Goal: Transaction & Acquisition: Purchase product/service

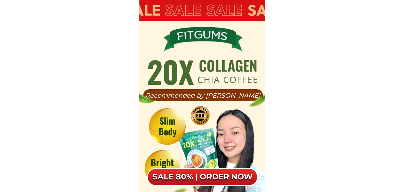
scroll to position [19, 0]
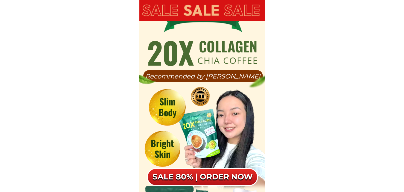
click at [205, 169] on div at bounding box center [202, 177] width 111 height 18
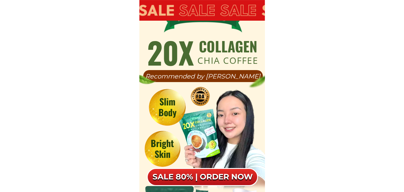
click at [205, 169] on div at bounding box center [202, 177] width 111 height 18
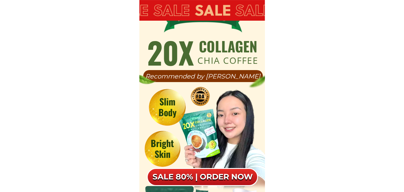
click at [205, 169] on div at bounding box center [202, 177] width 111 height 18
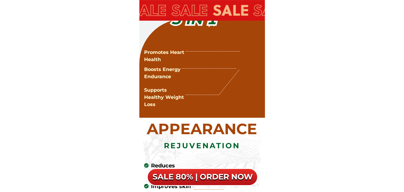
scroll to position [2001, 0]
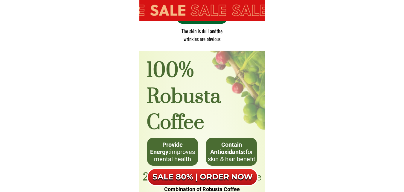
click at [218, 175] on h6 "SALE 80% | ORDER NOW" at bounding box center [202, 177] width 111 height 10
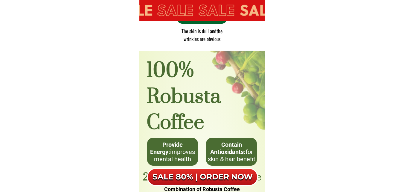
click at [218, 175] on div "SALE 80% | ORDER NOW" at bounding box center [202, 177] width 111 height 18
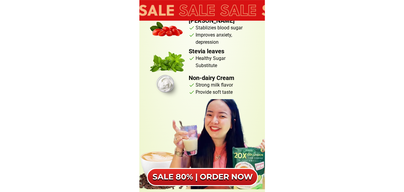
scroll to position [2590, 0]
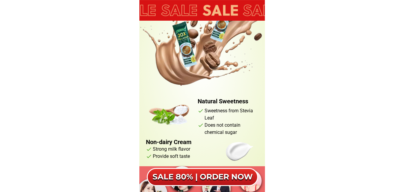
click at [218, 175] on h6 "SALE 80% | ORDER NOW" at bounding box center [202, 177] width 111 height 10
click at [218, 175] on div "SALE 80% | ORDER NOW" at bounding box center [202, 177] width 111 height 18
click at [218, 175] on div at bounding box center [202, 177] width 111 height 18
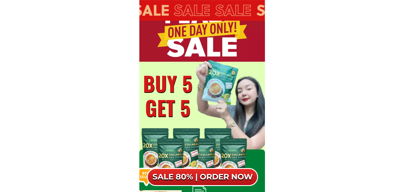
scroll to position [3870, 0]
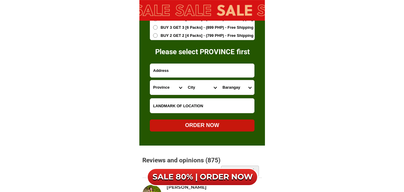
click at [172, 57] on form "ORDER NOW Province [GEOGRAPHIC_DATA] [GEOGRAPHIC_DATA] [GEOGRAPHIC_DATA] [GEOGR…" at bounding box center [202, 46] width 105 height 170
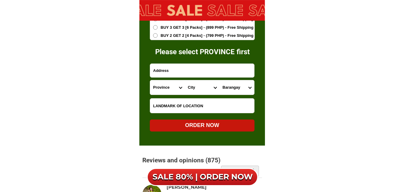
click at [172, 57] on form "ORDER NOW Province [GEOGRAPHIC_DATA] [GEOGRAPHIC_DATA] [GEOGRAPHIC_DATA] [GEOGR…" at bounding box center [202, 46] width 105 height 170
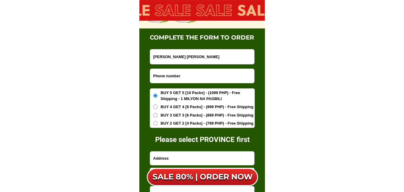
type input "[PERSON_NAME] [PERSON_NAME]"
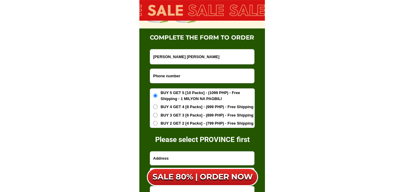
click at [180, 77] on input "Input phone_number" at bounding box center [202, 76] width 104 height 14
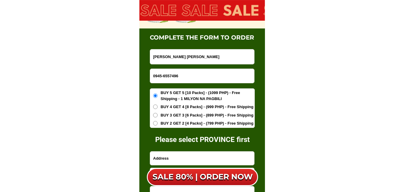
scroll to position [3786, 0]
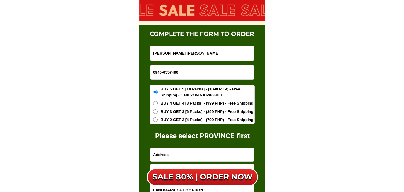
type input "0945-6557496"
click at [179, 148] on input "Input address" at bounding box center [202, 154] width 104 height 13
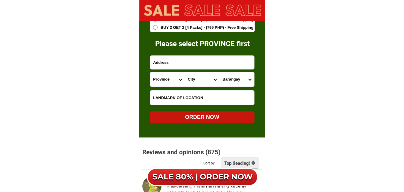
click at [166, 64] on input "Input address" at bounding box center [202, 62] width 104 height 13
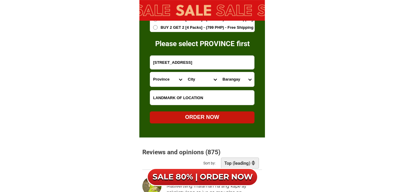
type input "[STREET_ADDRESS]"
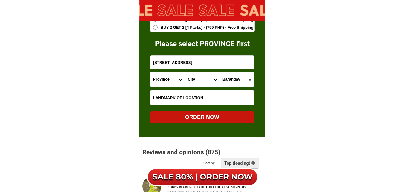
click at [179, 81] on select "Province [GEOGRAPHIC_DATA] [GEOGRAPHIC_DATA] [GEOGRAPHIC_DATA] [GEOGRAPHIC_DATA…" at bounding box center [167, 79] width 35 height 14
select select "63_219"
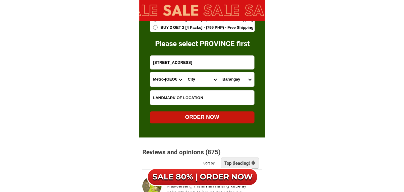
click at [150, 72] on select "Province [GEOGRAPHIC_DATA] [GEOGRAPHIC_DATA] [GEOGRAPHIC_DATA] [GEOGRAPHIC_DATA…" at bounding box center [167, 79] width 35 height 14
click at [215, 80] on select "City [GEOGRAPHIC_DATA] [GEOGRAPHIC_DATA] [GEOGRAPHIC_DATA] [GEOGRAPHIC_DATA]-ci…" at bounding box center [202, 79] width 35 height 14
select select "63_2199023"
click at [185, 72] on select "City [GEOGRAPHIC_DATA] [GEOGRAPHIC_DATA] [GEOGRAPHIC_DATA] [GEOGRAPHIC_DATA]-ci…" at bounding box center [202, 79] width 35 height 14
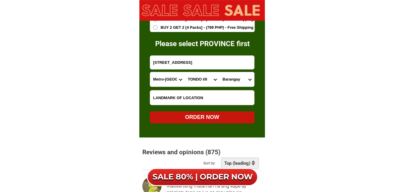
click at [249, 80] on select "[GEOGRAPHIC_DATA]" at bounding box center [236, 79] width 35 height 14
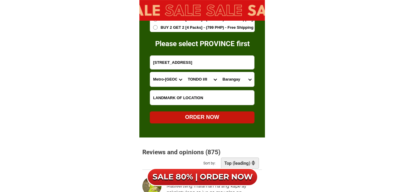
click at [249, 79] on select "[GEOGRAPHIC_DATA]" at bounding box center [236, 79] width 35 height 14
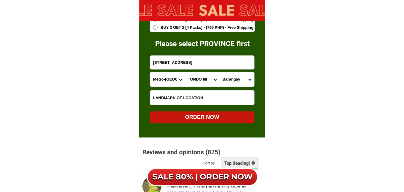
click at [239, 79] on select "[GEOGRAPHIC_DATA]" at bounding box center [236, 79] width 35 height 14
select select "63_21990231695"
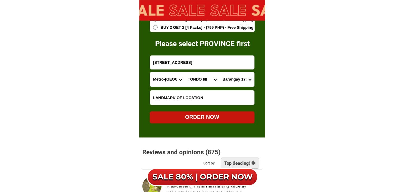
click at [219, 72] on select "[GEOGRAPHIC_DATA]" at bounding box center [236, 79] width 35 height 14
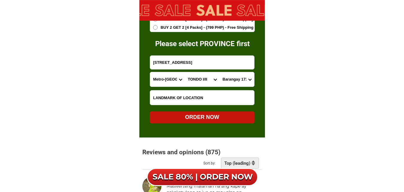
click at [193, 99] on input "Input LANDMARKOFLOCATION" at bounding box center [202, 97] width 104 height 14
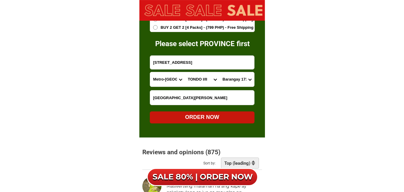
type input "[GEOGRAPHIC_DATA][PERSON_NAME]"
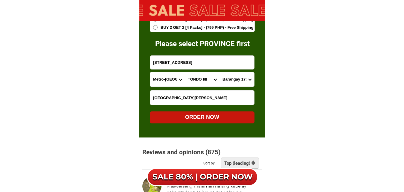
click at [214, 116] on div "ORDER NOW" at bounding box center [202, 117] width 105 height 8
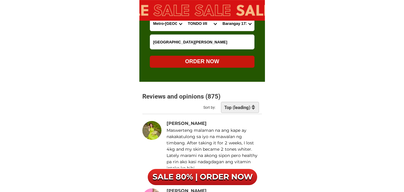
scroll to position [3901, 0]
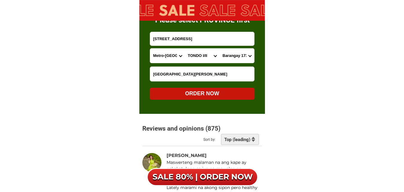
click at [208, 94] on div "ORDER NOW" at bounding box center [202, 93] width 105 height 8
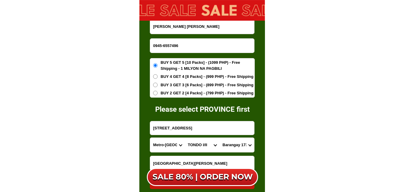
scroll to position [3852, 0]
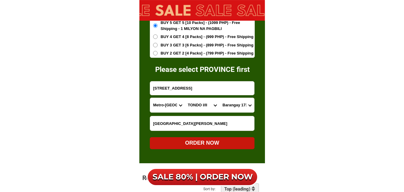
click at [203, 143] on div "ORDER NOW" at bounding box center [202, 143] width 105 height 8
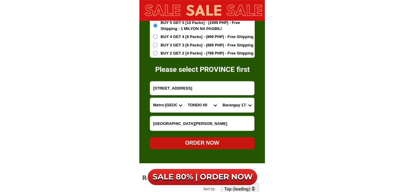
click at [193, 146] on div "ORDER NOW" at bounding box center [202, 143] width 105 height 8
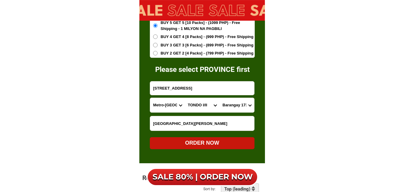
click at [193, 146] on div "ORDER NOW" at bounding box center [202, 143] width 105 height 8
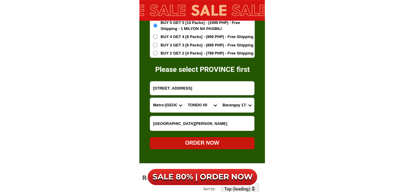
click at [193, 146] on div "ORDER NOW" at bounding box center [202, 143] width 105 height 8
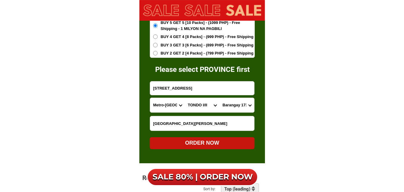
click at [199, 143] on div "ORDER NOW" at bounding box center [202, 143] width 105 height 8
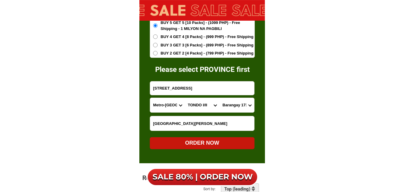
click at [199, 143] on div "ORDER NOW" at bounding box center [202, 143] width 105 height 8
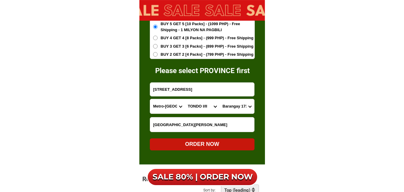
click at [240, 144] on div "ORDER NOW" at bounding box center [202, 144] width 105 height 8
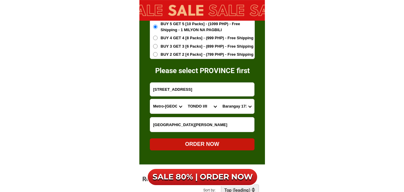
click at [240, 144] on div "ORDER NOW" at bounding box center [202, 144] width 105 height 8
click at [225, 145] on div "ORDER NOW" at bounding box center [202, 144] width 105 height 8
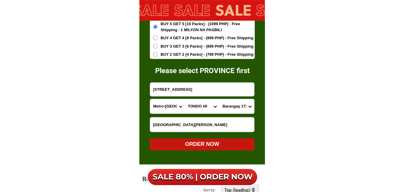
click at [225, 145] on div "ORDER NOW" at bounding box center [202, 144] width 105 height 8
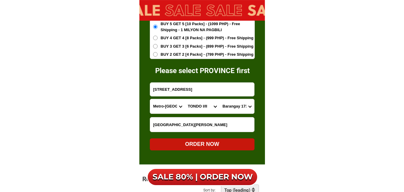
radio input "true"
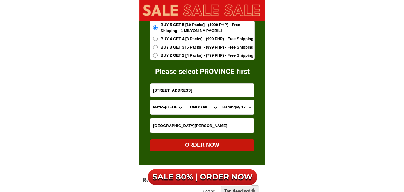
scroll to position [3787, 0]
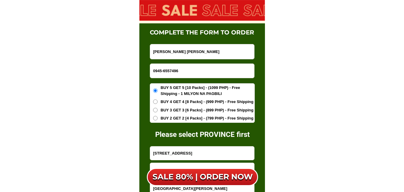
click at [157, 71] on input "0945-6557496" at bounding box center [202, 71] width 104 height 14
click at [155, 71] on input "0945-6557496" at bounding box center [202, 71] width 104 height 14
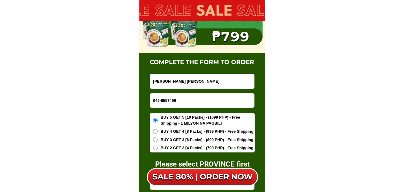
scroll to position [3837, 0]
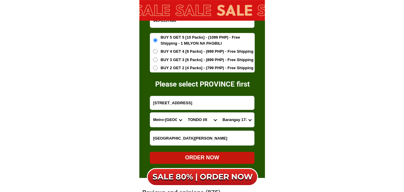
type input "945-6557496"
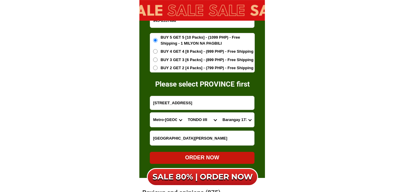
click at [160, 105] on input "[STREET_ADDRESS]" at bounding box center [202, 102] width 104 height 13
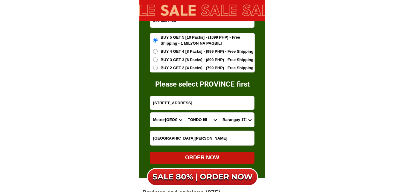
click at [163, 103] on input "[STREET_ADDRESS]" at bounding box center [202, 102] width 104 height 13
click at [202, 157] on div "ORDER NOW" at bounding box center [202, 157] width 105 height 8
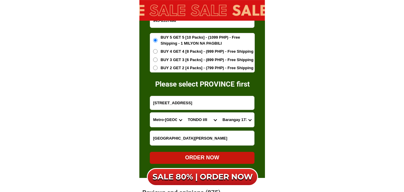
click at [202, 157] on div "ORDER NOW" at bounding box center [202, 157] width 105 height 8
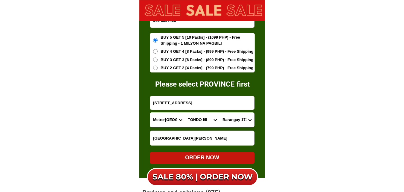
click at [202, 157] on div "ORDER NOW" at bounding box center [202, 157] width 105 height 8
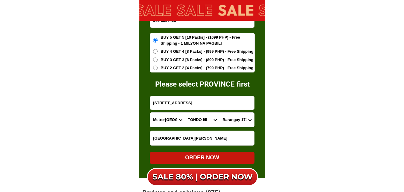
click at [202, 157] on div "ORDER NOW" at bounding box center [202, 157] width 105 height 8
radio input "true"
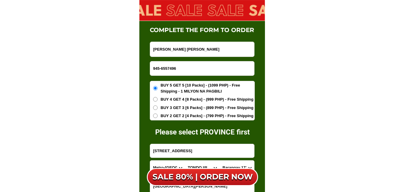
click at [153, 68] on input "945-6557496" at bounding box center [202, 68] width 104 height 14
type input "0945-6557496"
click at [185, 86] on span "BUY 5 GET 5 [10 Packs] - (1099 PHP) - Free Shipping - 1 MILYON NA PAGBILI" at bounding box center [208, 88] width 94 height 12
click at [158, 86] on input "BUY 5 GET 5 [10 Packs] - (1099 PHP) - Free Shipping - 1 MILYON NA PAGBILI" at bounding box center [155, 88] width 4 height 4
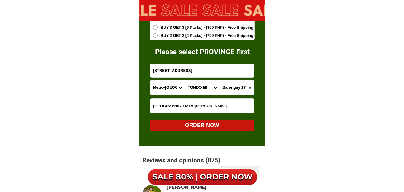
scroll to position [3913, 0]
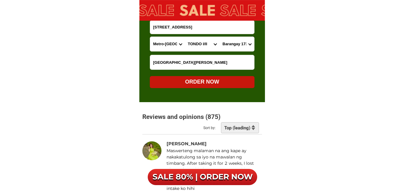
click at [211, 83] on div "ORDER NOW" at bounding box center [202, 82] width 105 height 8
click at [211, 34] on input "[STREET_ADDRESS]" at bounding box center [202, 26] width 104 height 13
click at [212, 34] on input "[STREET_ADDRESS]" at bounding box center [202, 26] width 104 height 13
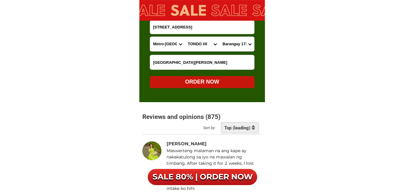
scroll to position [3839, 0]
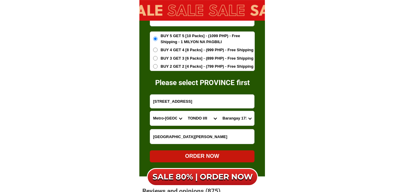
click at [202, 158] on div "ORDER NOW" at bounding box center [202, 156] width 105 height 8
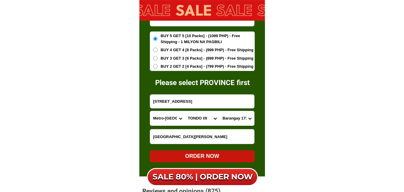
click at [202, 158] on div "ORDER NOW" at bounding box center [202, 156] width 105 height 8
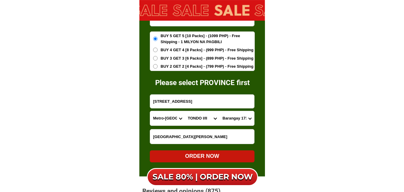
radio input "true"
click at [164, 57] on div "BUY 5 GET 5 [10 Packs] - (1099 PHP) - Free Shipping - 1 MILYON NA PAGBILI BUY 4…" at bounding box center [202, 50] width 105 height 39
click at [164, 45] on span "BUY 5 GET 5 [10 Packs] - (1099 PHP) - Free Shipping - 1 MILYON NA PAGBILI" at bounding box center [208, 39] width 94 height 12
click at [158, 41] on input "BUY 5 GET 5 [10 Packs] - (1099 PHP) - Free Shipping - 1 MILYON NA PAGBILI" at bounding box center [155, 38] width 4 height 4
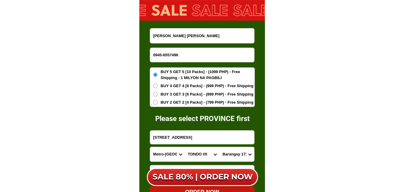
click at [155, 56] on input "0945-6557496" at bounding box center [202, 55] width 104 height 14
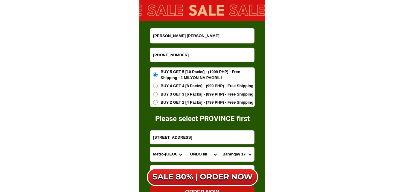
type input "[PHONE_NUMBER]"
click at [227, 190] on div "ORDER NOW" at bounding box center [202, 192] width 105 height 8
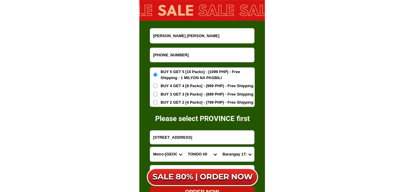
radio input "true"
click at [164, 57] on input "[PHONE_NUMBER]" at bounding box center [202, 55] width 104 height 14
click at [163, 56] on input "[PHONE_NUMBER]" at bounding box center [202, 55] width 104 height 14
type input "[PHONE_NUMBER]"
click at [205, 189] on div "ORDER NOW" at bounding box center [202, 192] width 105 height 8
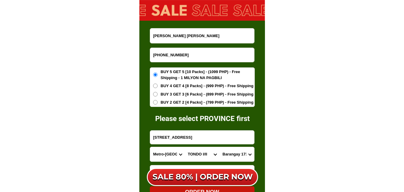
radio input "true"
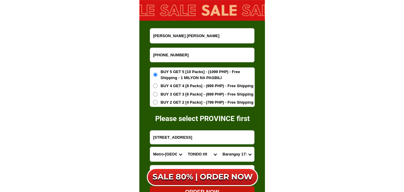
click at [155, 57] on input "[PHONE_NUMBER]" at bounding box center [202, 55] width 104 height 14
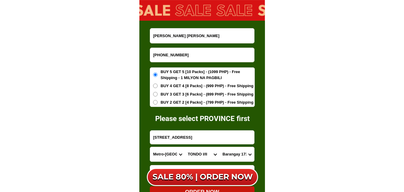
click at [166, 56] on input "[PHONE_NUMBER]" at bounding box center [202, 55] width 104 height 14
click at [158, 55] on input "[PHONE_NUMBER]" at bounding box center [202, 55] width 104 height 14
drag, startPoint x: 158, startPoint y: 55, endPoint x: 183, endPoint y: 51, distance: 25.7
click at [183, 51] on input "[PHONE_NUMBER]" at bounding box center [202, 55] width 104 height 14
click at [157, 55] on input "[PHONE_NUMBER]" at bounding box center [202, 55] width 104 height 14
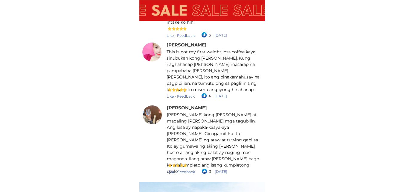
scroll to position [4204, 0]
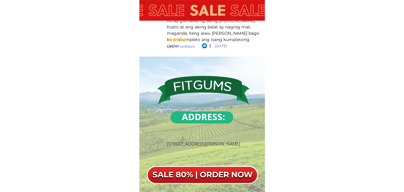
type input "[PHONE_NUMBER]"
click at [222, 168] on div "SALE 80% | ORDER NOW" at bounding box center [202, 175] width 111 height 18
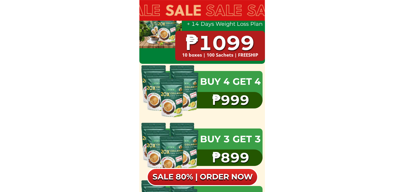
scroll to position [3514, 0]
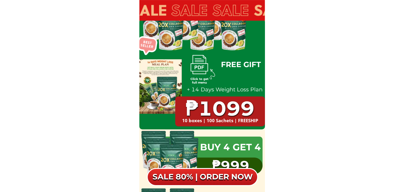
click at [228, 113] on h1 "₱1099" at bounding box center [220, 108] width 90 height 24
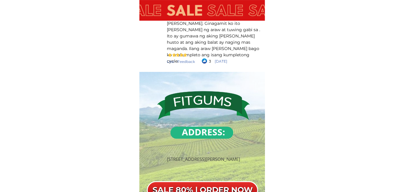
scroll to position [4204, 0]
